Goal: Communication & Community: Participate in discussion

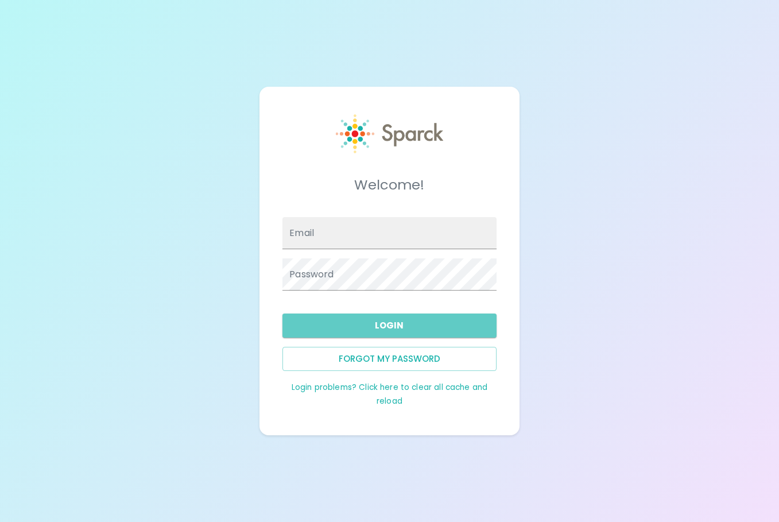
type input "krosenberg@sfbaycoffee.com"
click at [375, 332] on button "Login" at bounding box center [389, 325] width 214 height 24
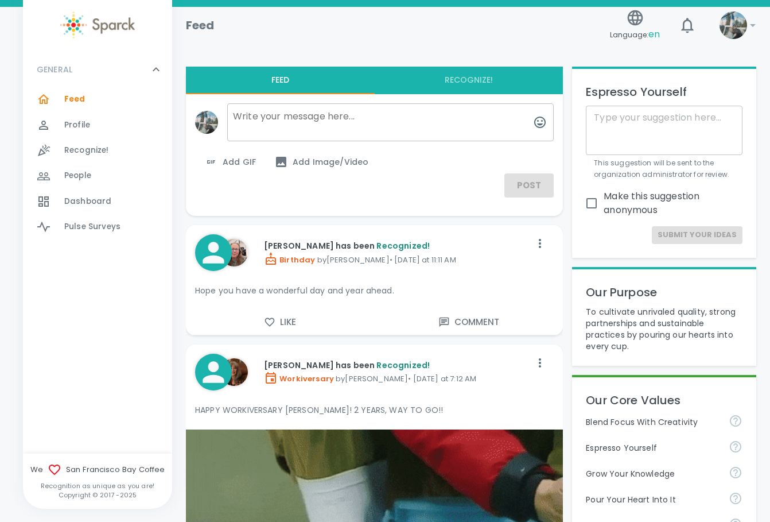
click at [67, 160] on div "Recognize! 0" at bounding box center [97, 150] width 149 height 25
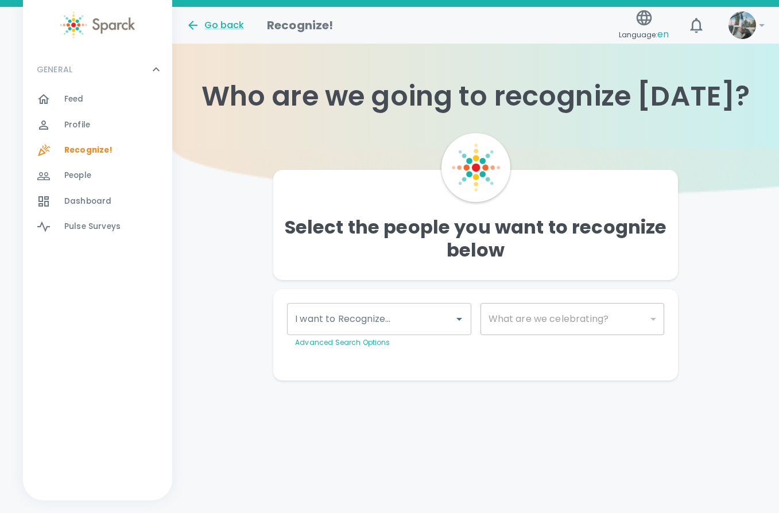
click at [78, 176] on span "People" at bounding box center [77, 175] width 27 height 11
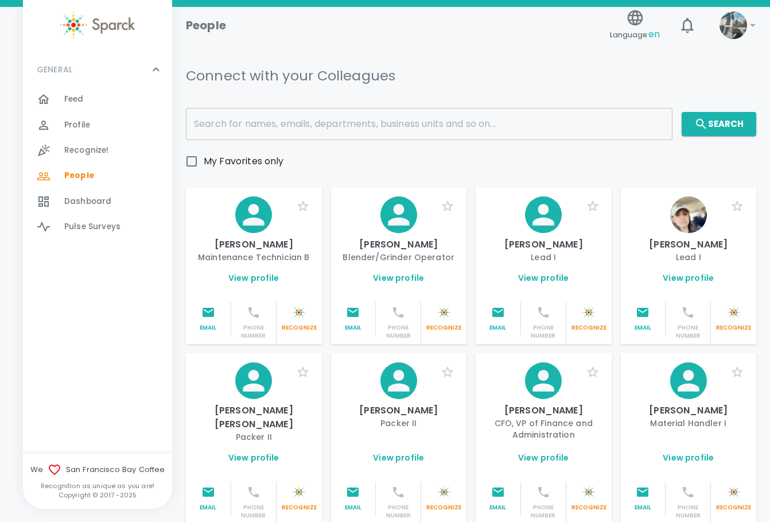
click at [99, 203] on span "Dashboard" at bounding box center [87, 201] width 47 height 11
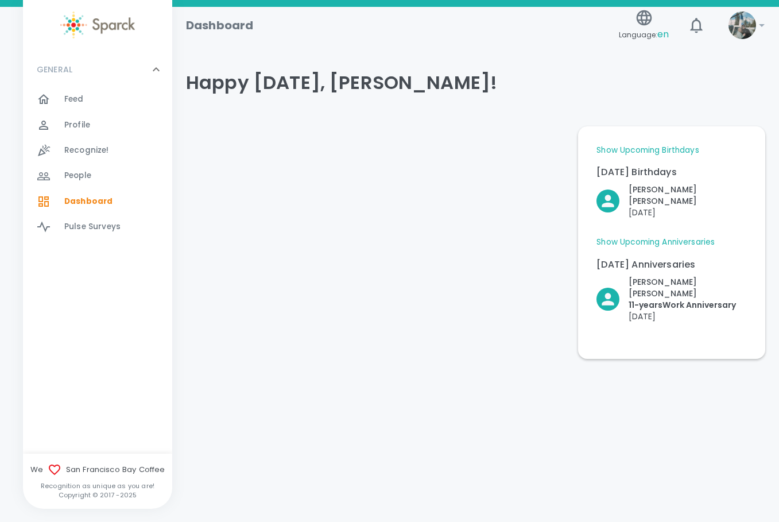
click at [93, 103] on div "Feed 0" at bounding box center [118, 99] width 108 height 16
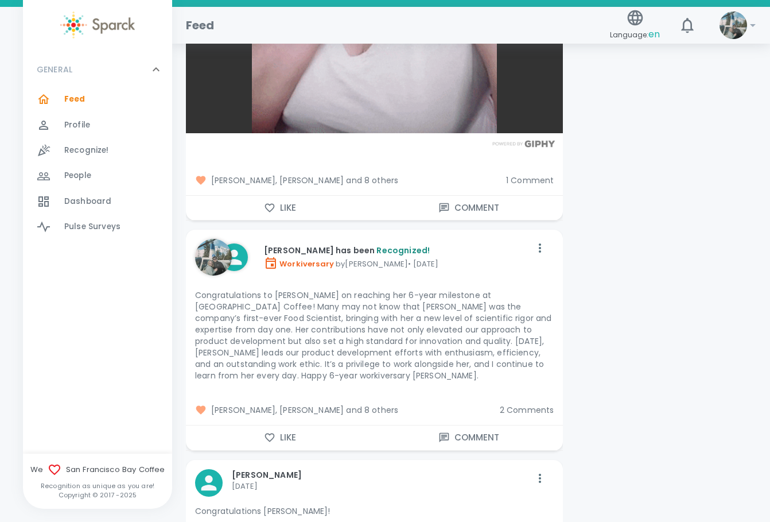
scroll to position [6258, 0]
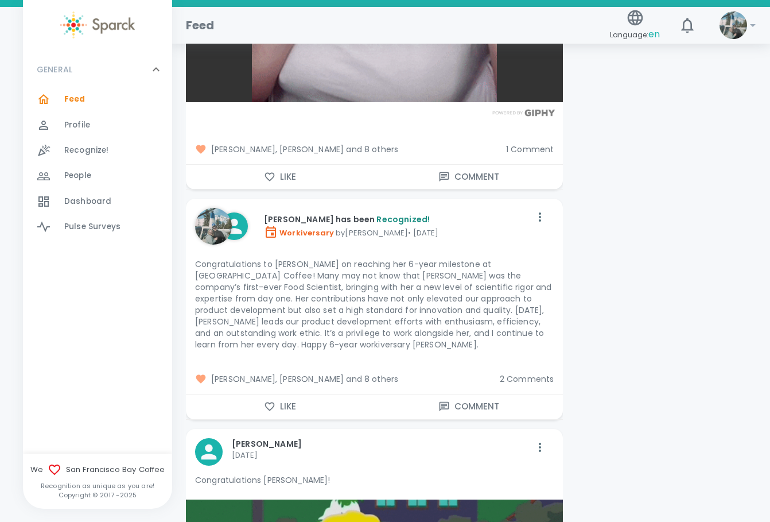
click at [526, 373] on span "2 Comments" at bounding box center [527, 378] width 55 height 11
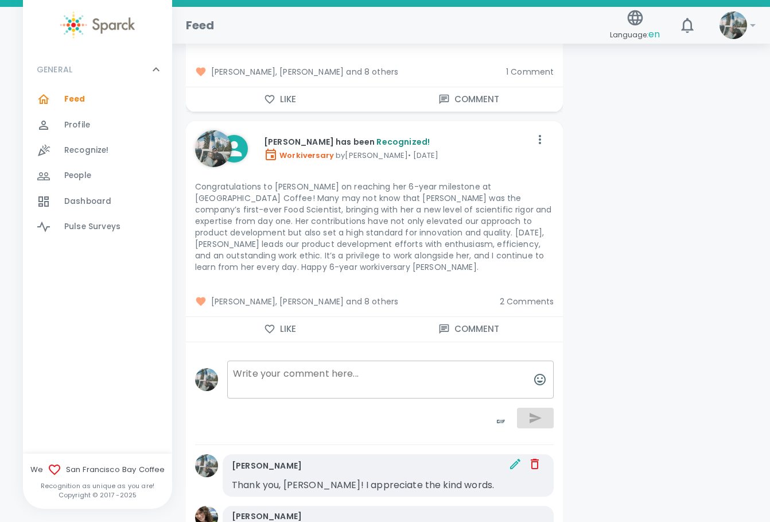
scroll to position [6373, 0]
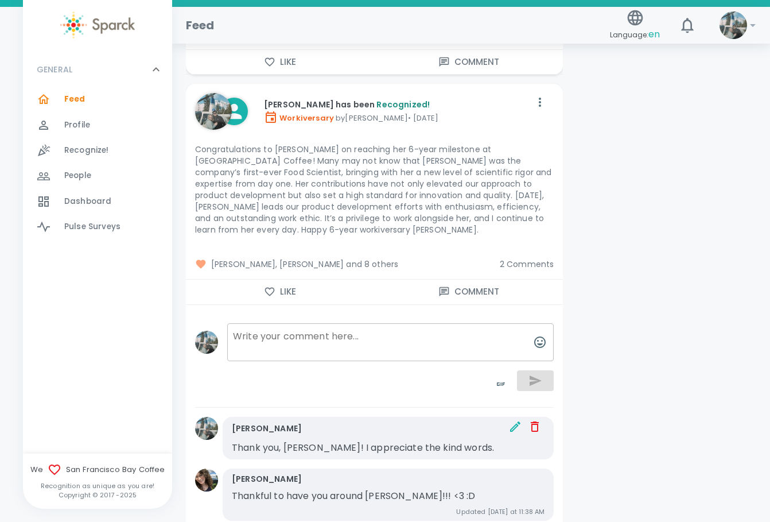
click at [467, 468] on div "Vashti Cirinna Thankful to have you around Katie!!! <3 :D Updated last Wednesda…" at bounding box center [388, 494] width 331 height 53
click at [282, 473] on p "Vashti Cirinna" at bounding box center [267, 478] width 70 height 11
click at [521, 258] on span "2 Comments" at bounding box center [527, 263] width 55 height 11
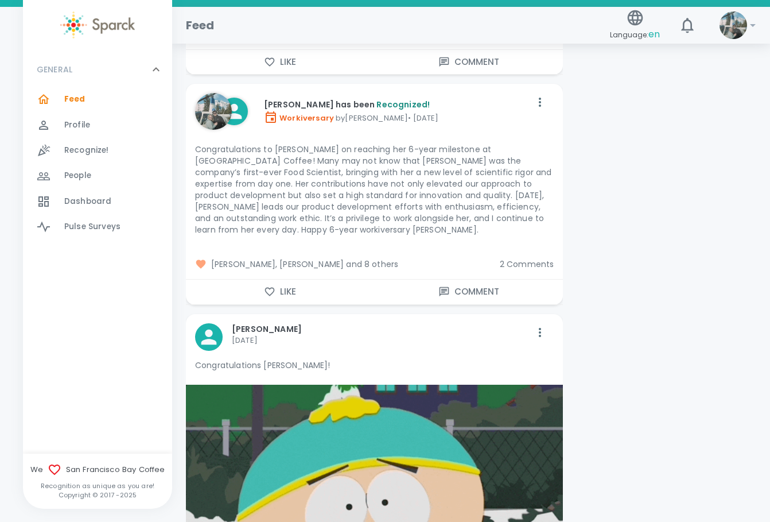
click at [518, 258] on span "2 Comments" at bounding box center [527, 263] width 55 height 11
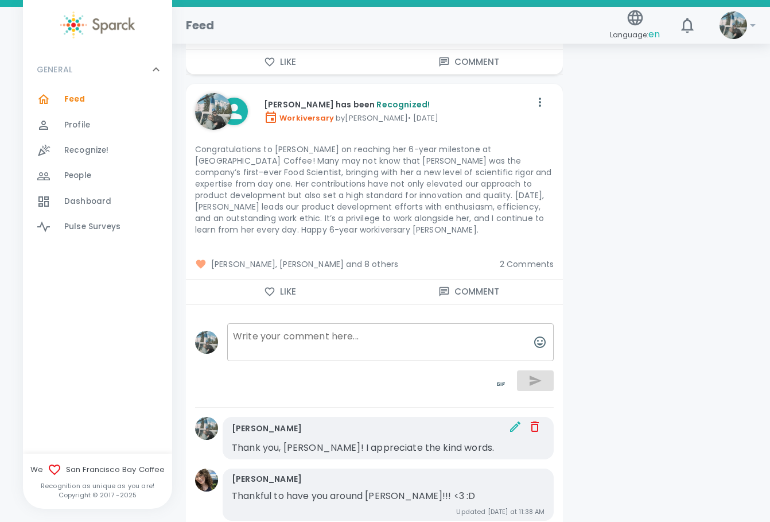
click at [513, 489] on p "Thankful to have you around Katie!!! <3 :D" at bounding box center [388, 496] width 313 height 14
click at [277, 468] on div "Vashti Cirinna Thankful to have you around Katie!!! <3 :D Updated last Wednesda…" at bounding box center [388, 494] width 331 height 53
drag, startPoint x: 277, startPoint y: 427, endPoint x: 420, endPoint y: 428, distance: 143.0
click at [420, 468] on div "Vashti Cirinna Thankful to have you around Katie!!! <3 :D Updated last Wednesda…" at bounding box center [388, 494] width 331 height 53
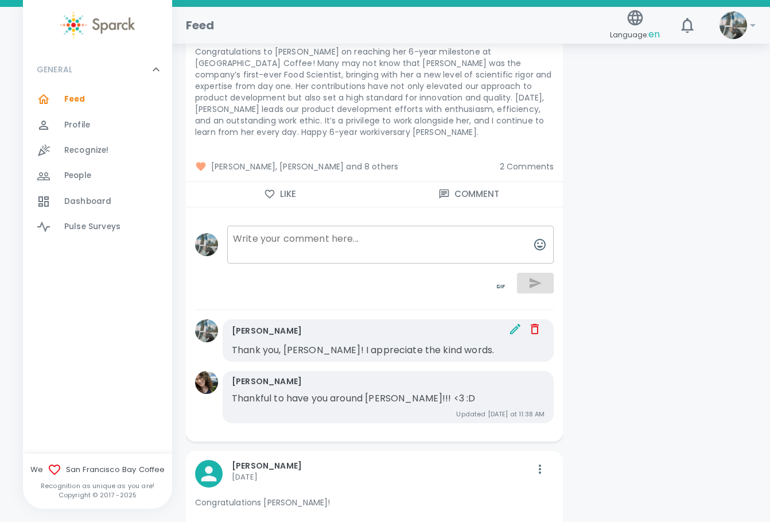
scroll to position [6487, 0]
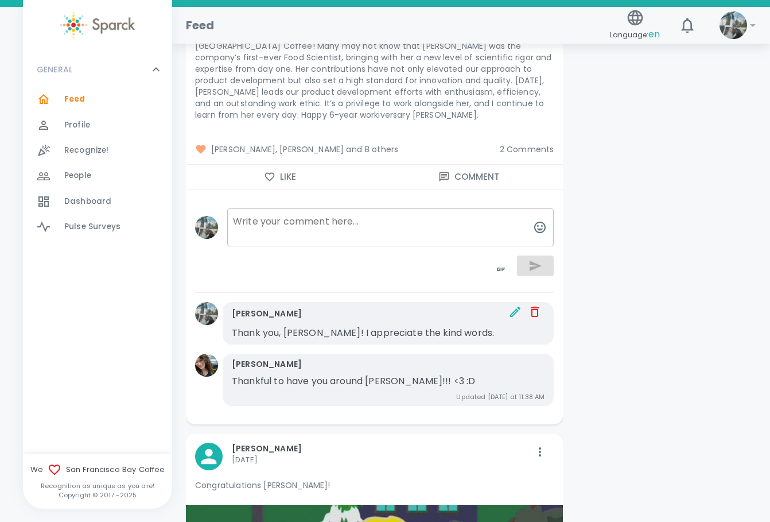
click at [392, 374] on p "Thankful to have you around Katie!!! <3 :D" at bounding box center [388, 381] width 313 height 14
